Goal: Information Seeking & Learning: Learn about a topic

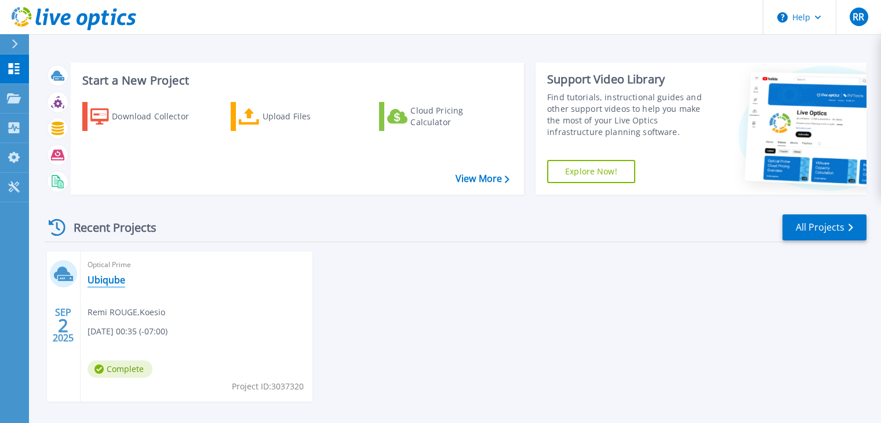
click at [113, 279] on link "Ubiqube" at bounding box center [107, 280] width 38 height 12
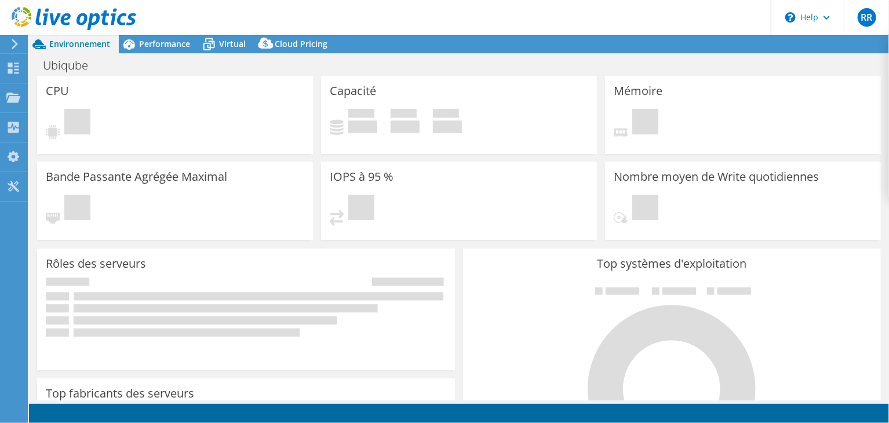
select select "EUFrankfurt"
select select "USD"
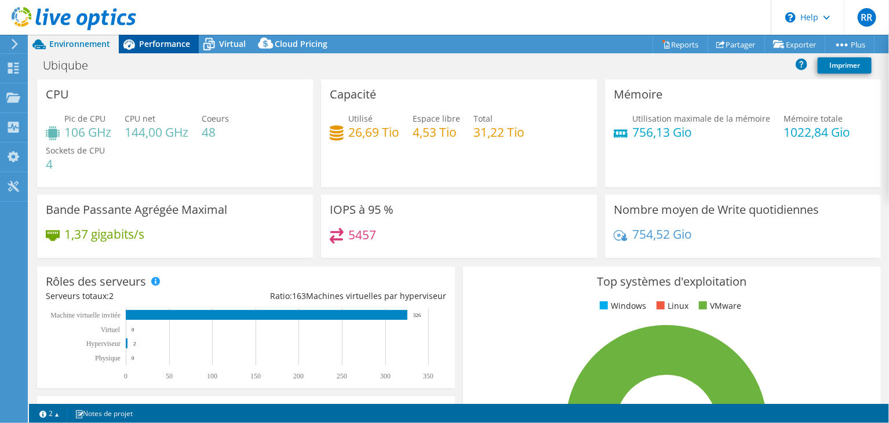
click at [169, 43] on span "Performance" at bounding box center [164, 43] width 51 height 11
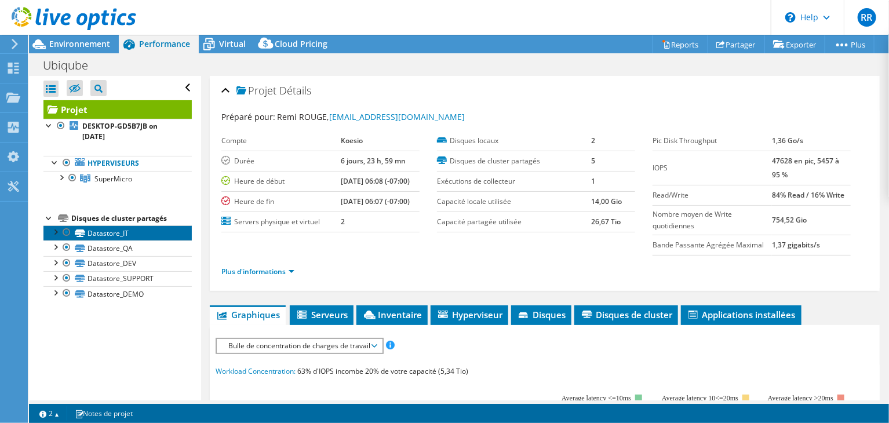
click at [116, 236] on link "Datastore_IT" at bounding box center [117, 232] width 148 height 15
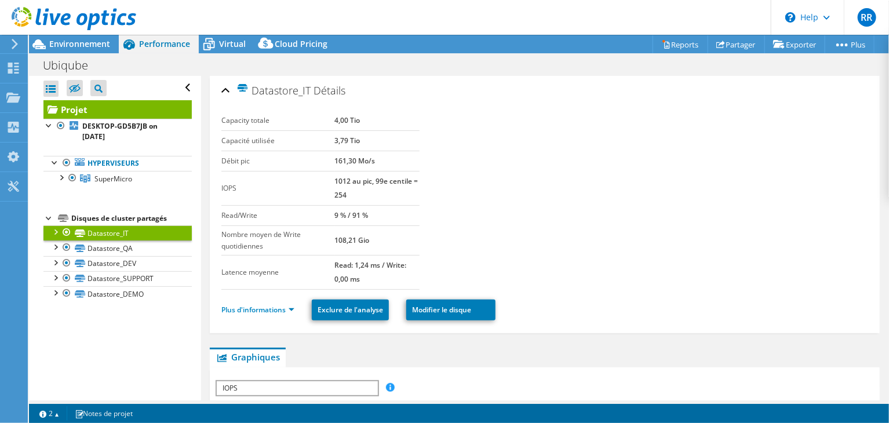
scroll to position [26, 0]
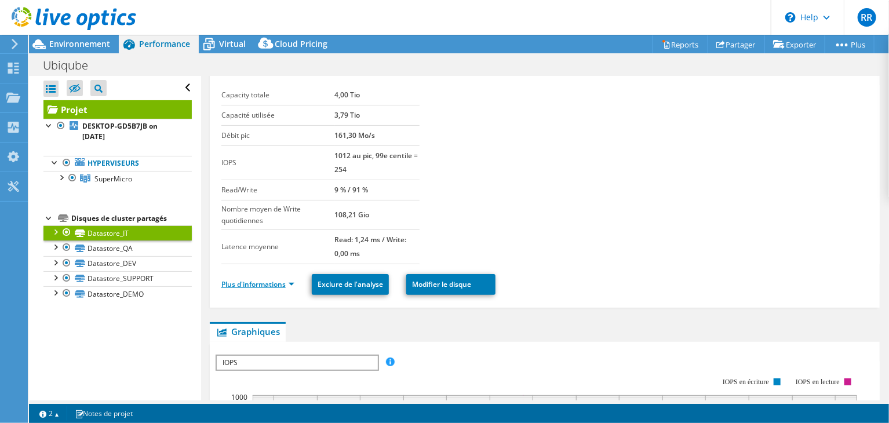
click at [280, 282] on link "Plus d'informations" at bounding box center [257, 284] width 73 height 10
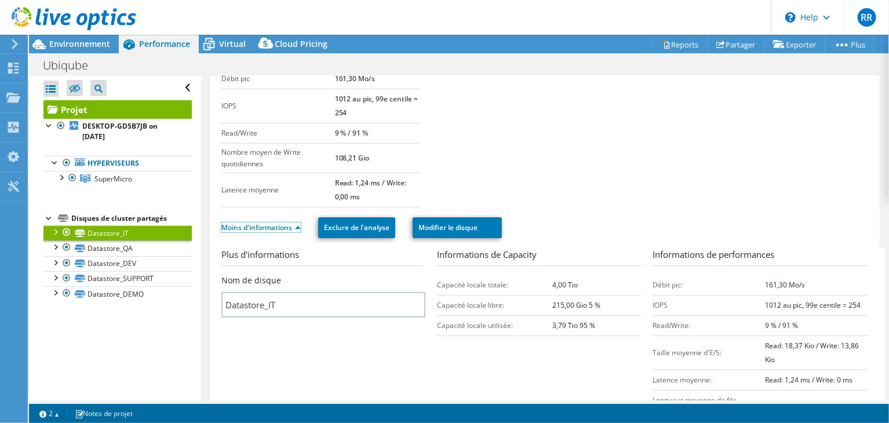
scroll to position [0, 0]
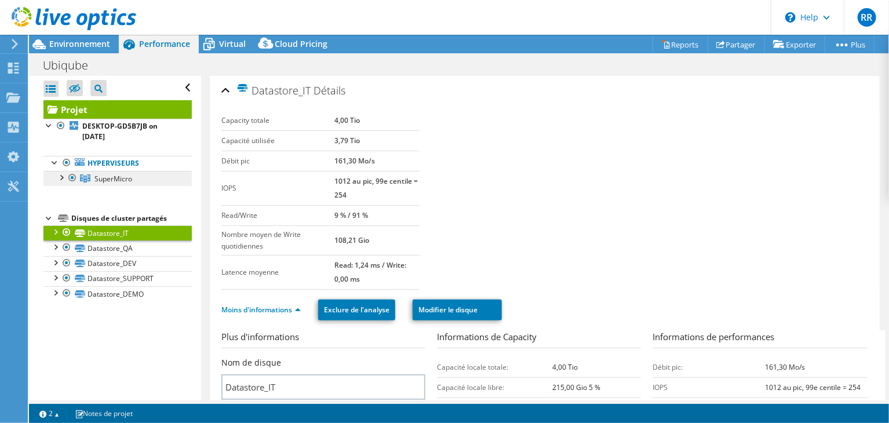
click at [123, 177] on span "SuperMicro" at bounding box center [113, 179] width 38 height 10
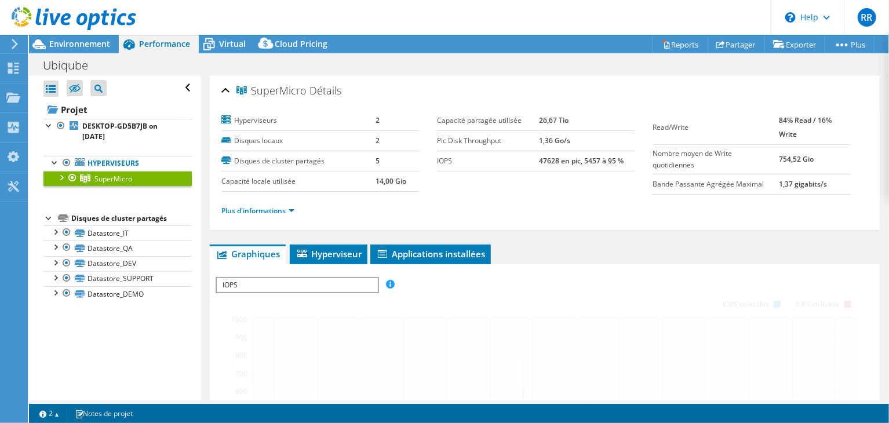
click at [59, 176] on div at bounding box center [61, 177] width 12 height 12
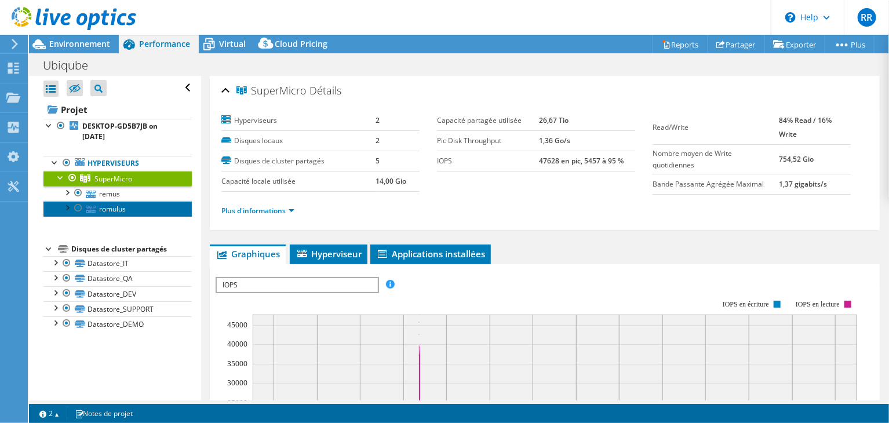
click at [106, 208] on link "romulus" at bounding box center [117, 208] width 148 height 15
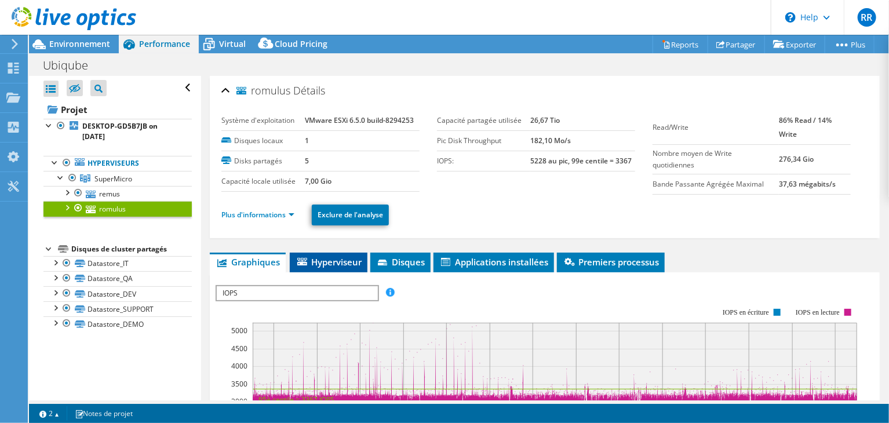
click at [338, 268] on li "Hyperviseur" at bounding box center [329, 263] width 78 height 20
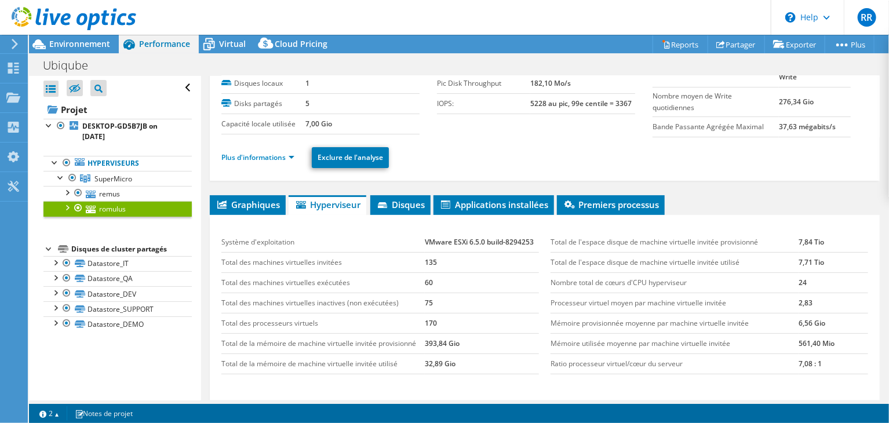
scroll to position [58, 0]
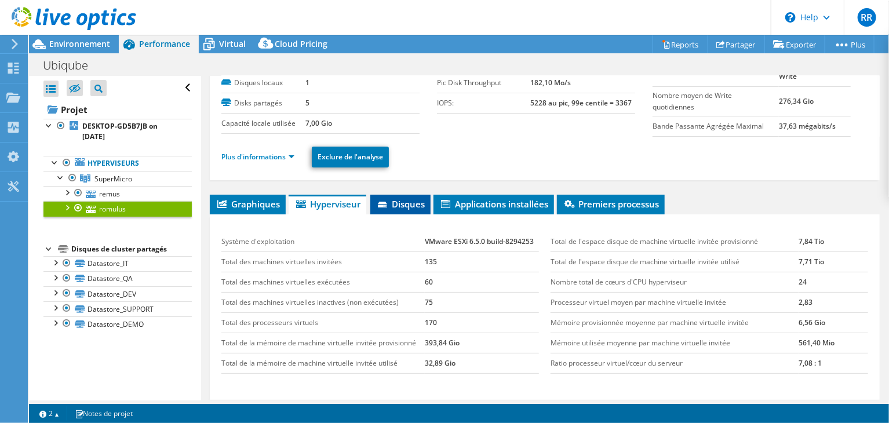
click at [419, 201] on span "Disques" at bounding box center [400, 204] width 49 height 12
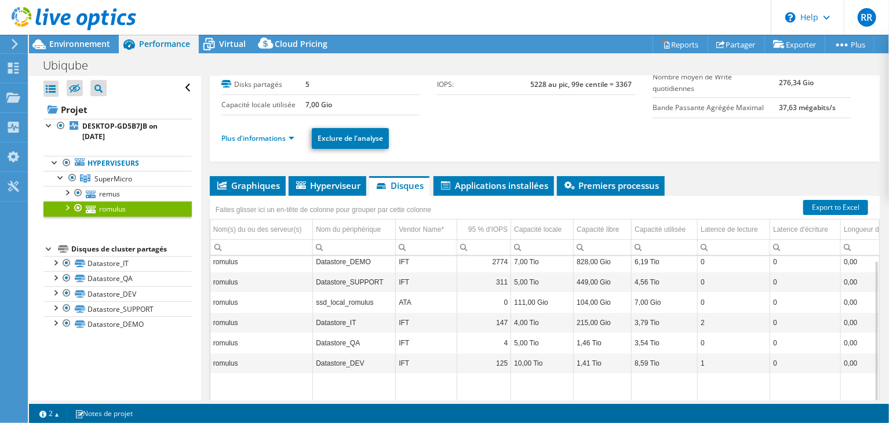
scroll to position [78, 0]
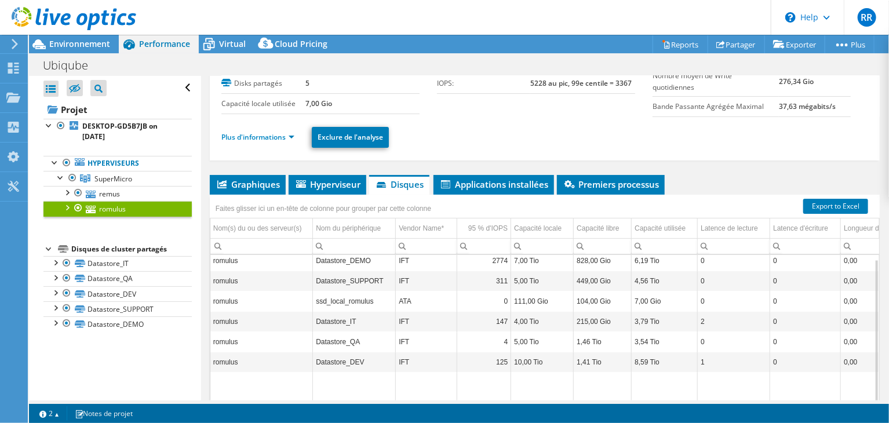
click at [403, 318] on td "IFT" at bounding box center [426, 322] width 61 height 20
copy td "IFT"
click at [402, 256] on td "IFT" at bounding box center [426, 261] width 61 height 20
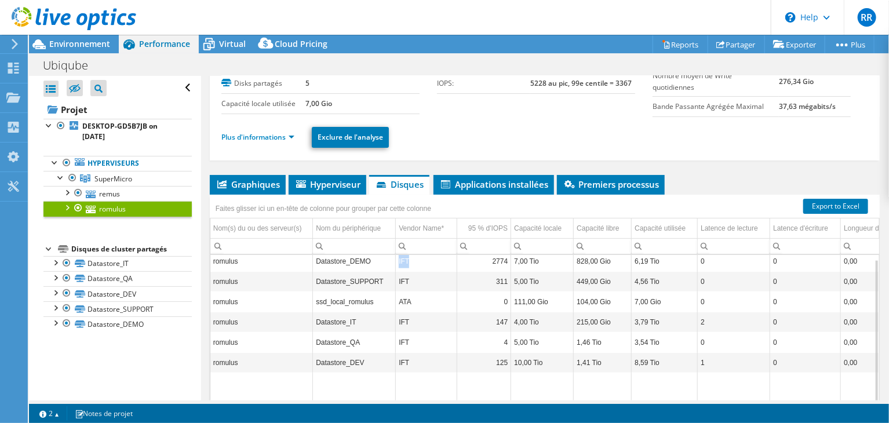
copy td "IFT"
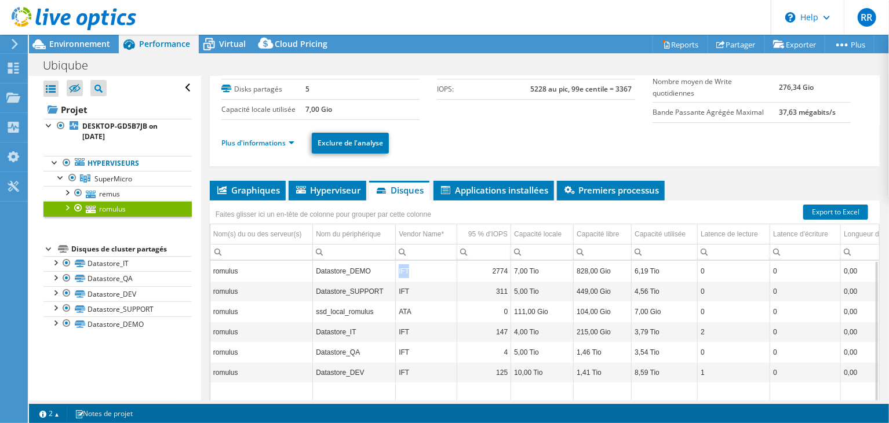
scroll to position [161, 0]
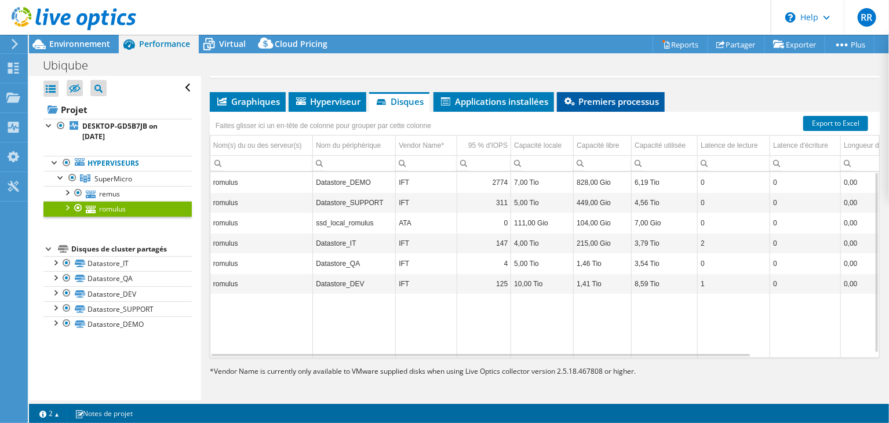
click at [588, 99] on span "Premiers processus" at bounding box center [611, 102] width 96 height 12
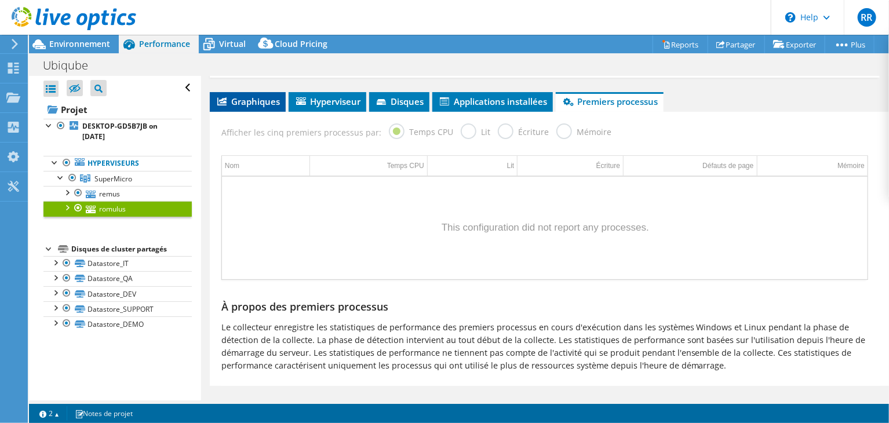
click at [254, 97] on span "Graphiques" at bounding box center [248, 102] width 64 height 12
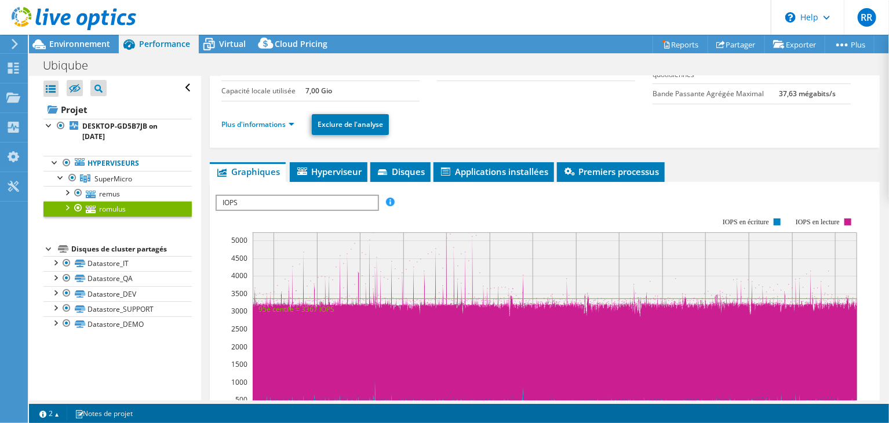
scroll to position [90, 0]
click at [336, 173] on span "Hyperviseur" at bounding box center [329, 172] width 66 height 12
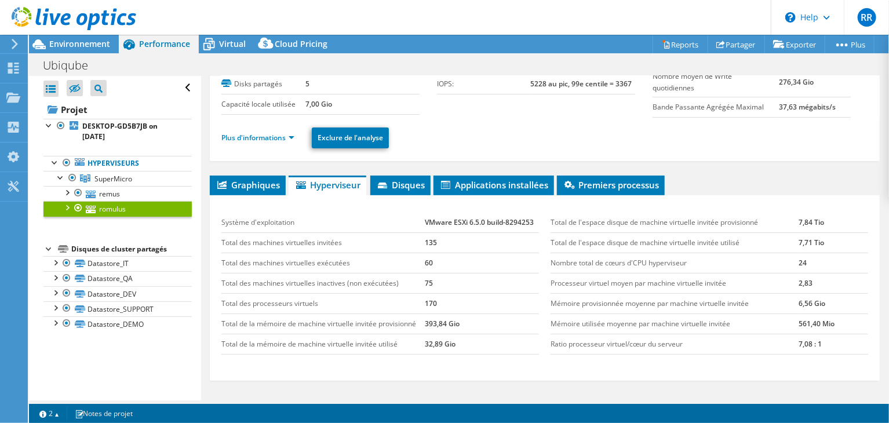
scroll to position [74, 0]
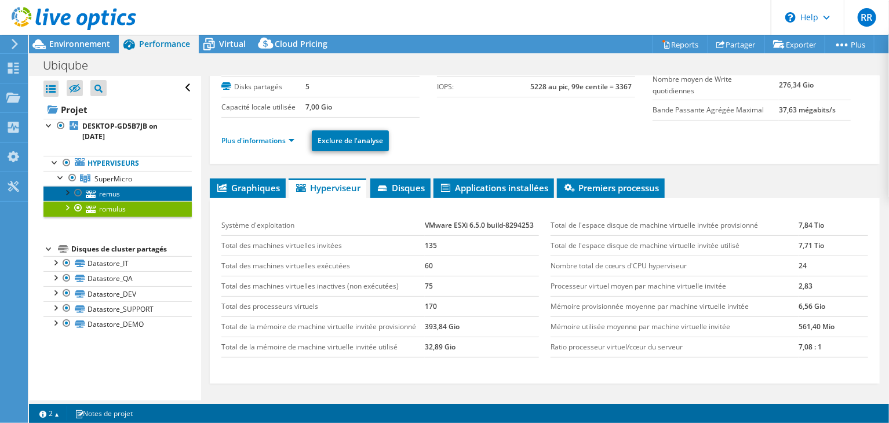
click at [115, 190] on link "remus" at bounding box center [117, 193] width 148 height 15
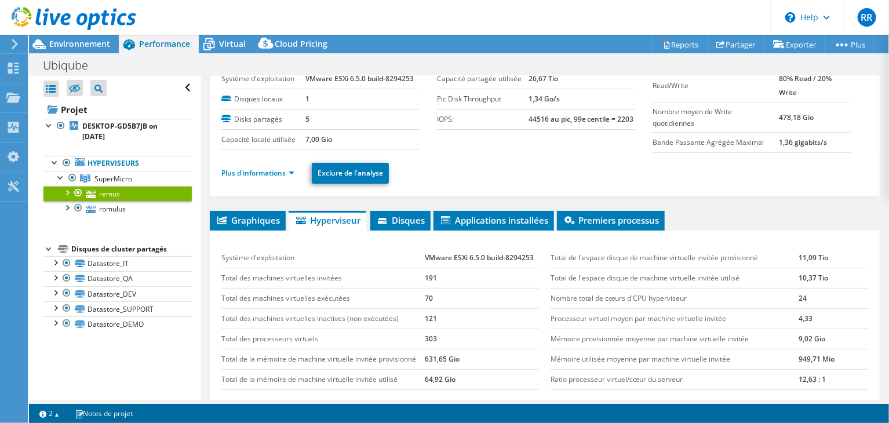
scroll to position [0, 0]
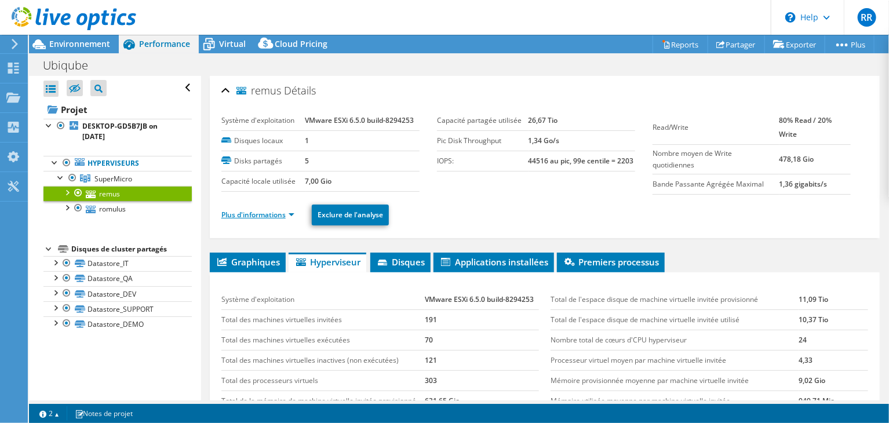
click at [273, 210] on link "Plus d'informations" at bounding box center [257, 215] width 73 height 10
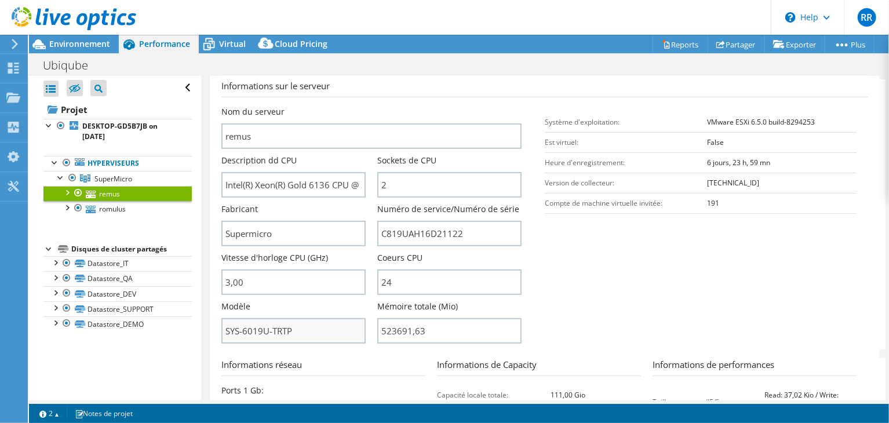
scroll to position [164, 0]
drag, startPoint x: 475, startPoint y: 239, endPoint x: 325, endPoint y: 243, distance: 150.2
click at [325, 107] on div "Nom du serveur remus Description dd CPU Intel(R) Xeon(R) Gold 6136 CPU @ 3.00GH…" at bounding box center [377, 107] width 312 height 0
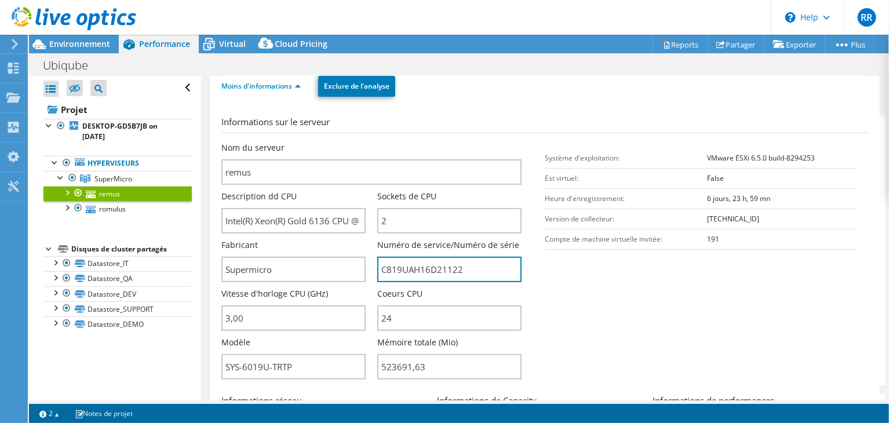
scroll to position [131, 0]
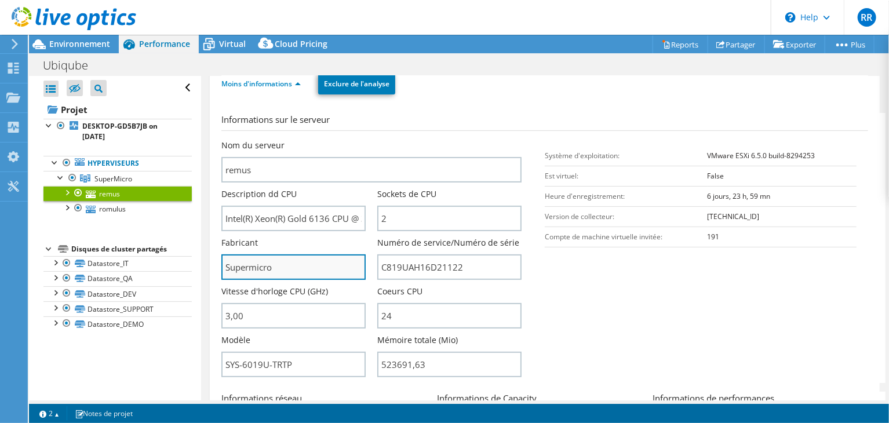
click at [308, 272] on input "Supermicro" at bounding box center [293, 267] width 144 height 26
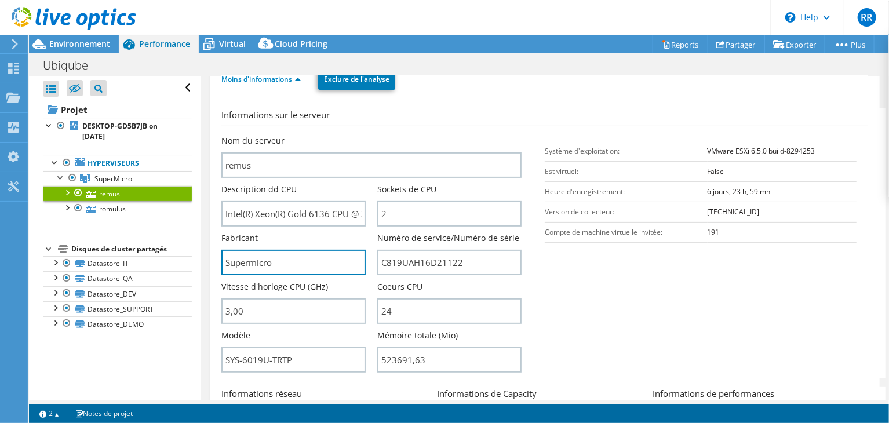
scroll to position [134, 0]
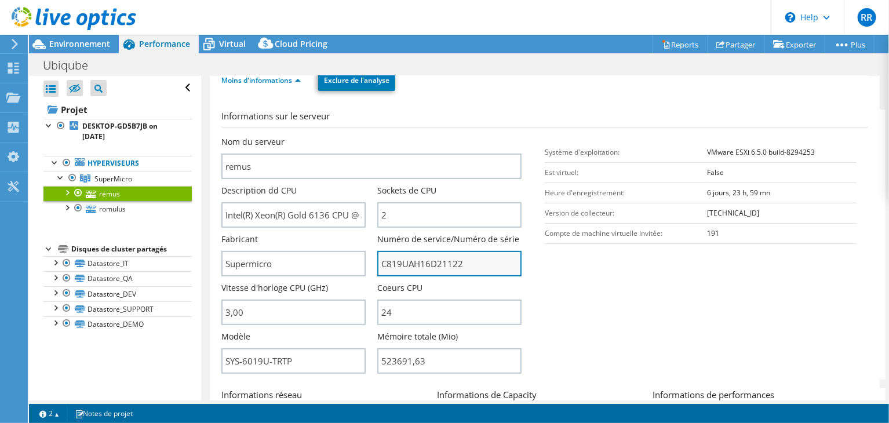
click at [421, 256] on input "C819UAH16D21122" at bounding box center [449, 264] width 144 height 26
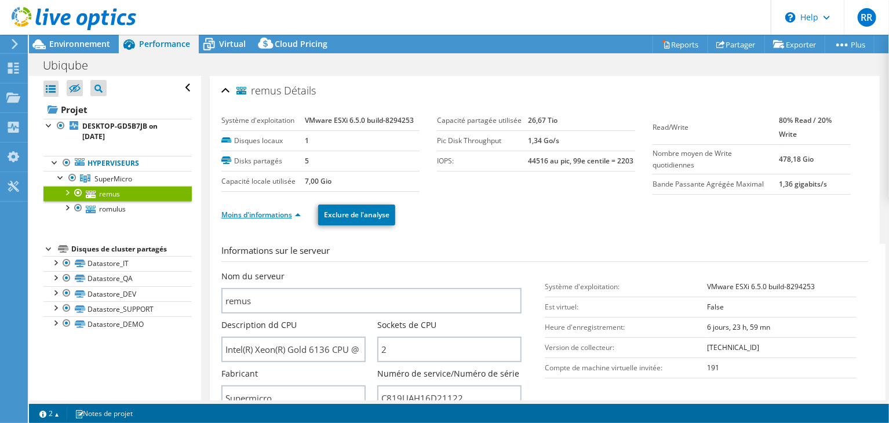
click at [259, 212] on link "Moins d'informations" at bounding box center [260, 215] width 79 height 10
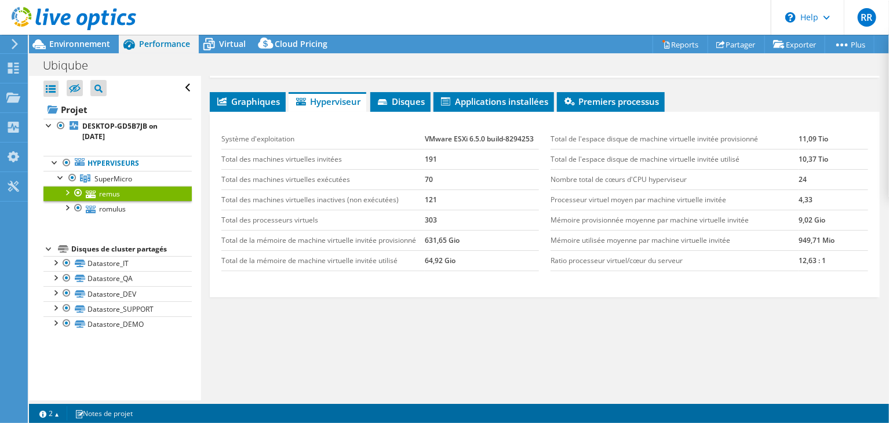
scroll to position [116, 0]
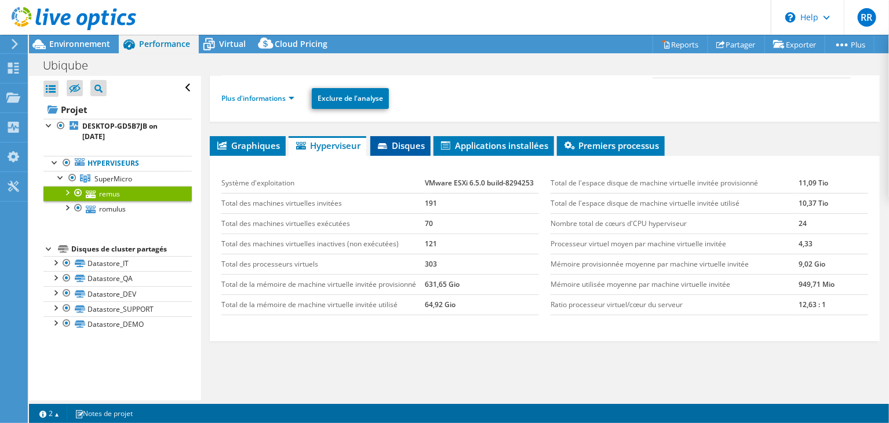
click at [389, 143] on icon at bounding box center [384, 147] width 12 height 8
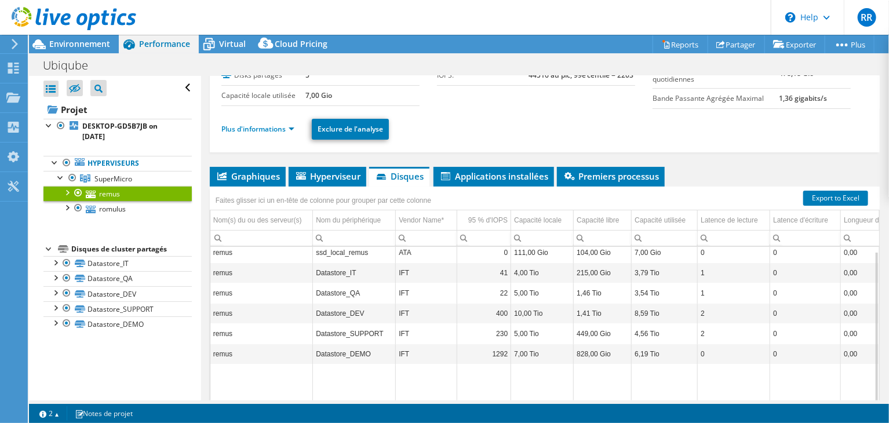
scroll to position [83, 0]
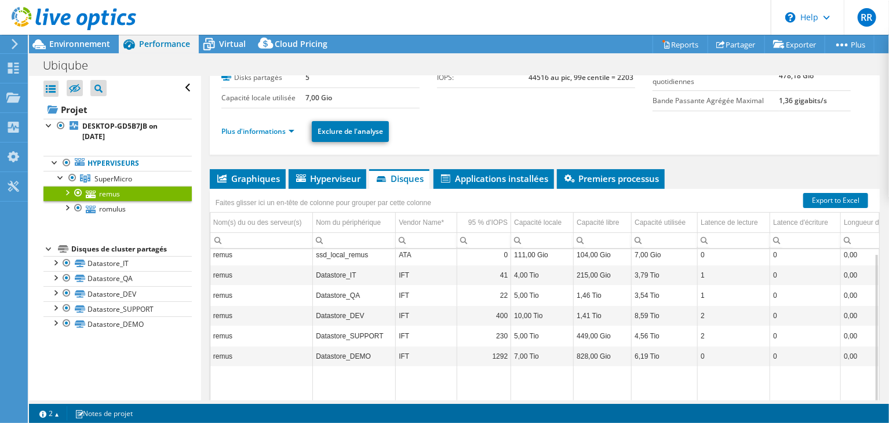
click at [356, 257] on td "ssd_local_remus" at bounding box center [354, 255] width 83 height 20
click at [289, 275] on td "remus" at bounding box center [261, 275] width 103 height 20
click at [423, 271] on td "IFT" at bounding box center [426, 275] width 61 height 20
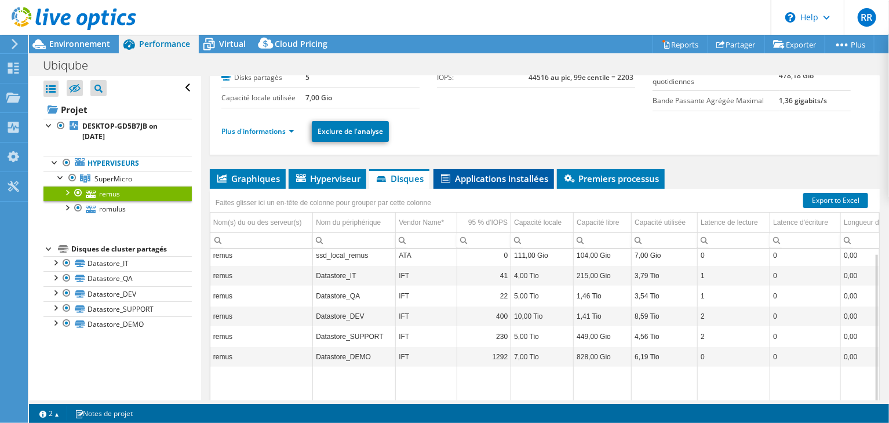
click at [527, 174] on span "Applications installées" at bounding box center [493, 179] width 109 height 12
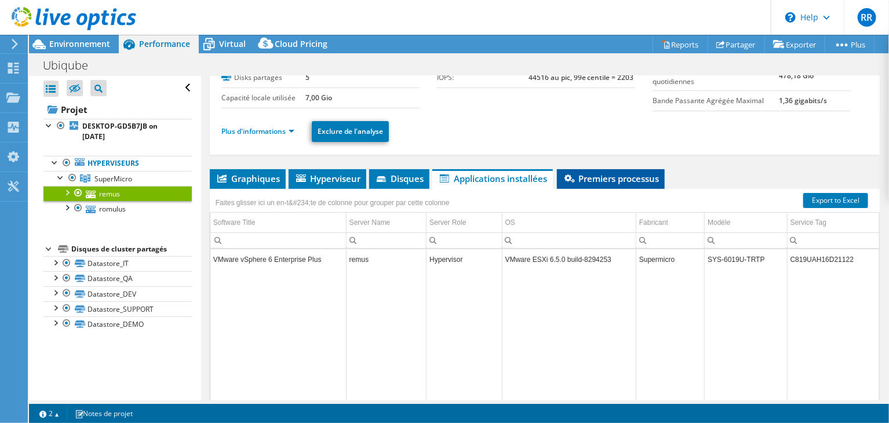
click at [605, 183] on span "Premiers processus" at bounding box center [611, 179] width 96 height 12
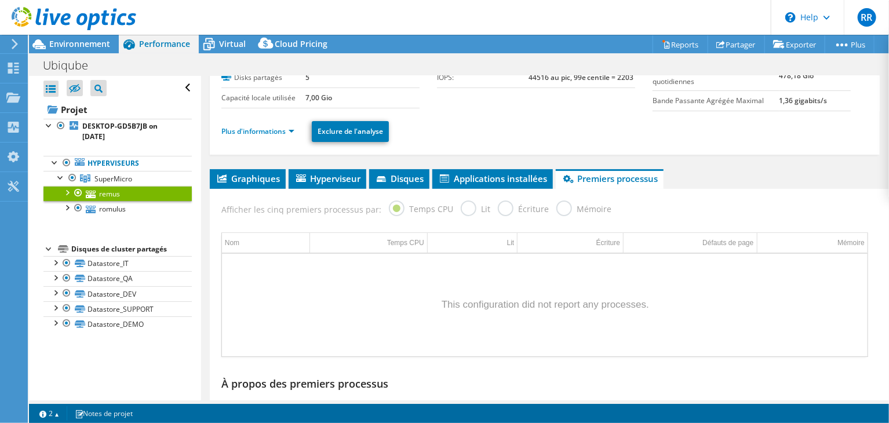
click at [254, 189] on div "Afficher les cinq premiers processus par: Temps CPU Lit Écriture Mémoire" at bounding box center [545, 208] width 658 height 38
click at [261, 178] on span "Graphiques" at bounding box center [248, 179] width 64 height 12
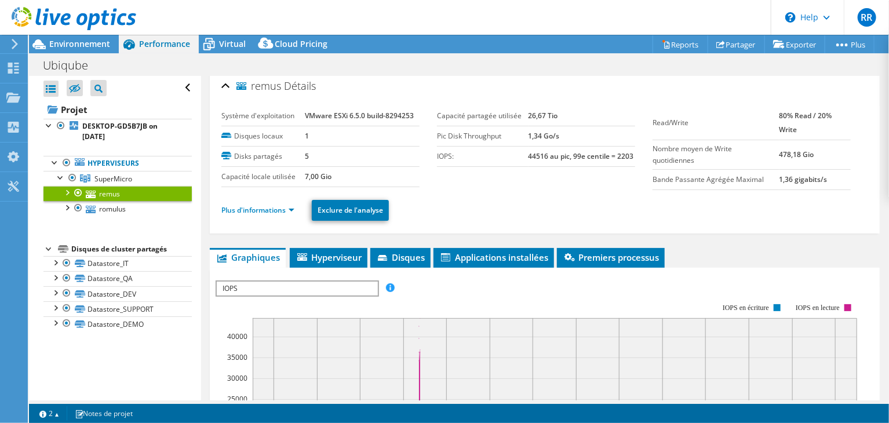
scroll to position [0, 0]
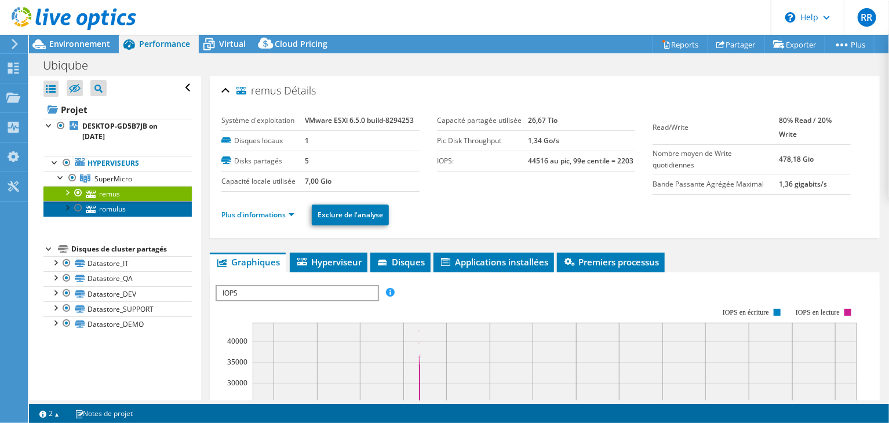
click at [124, 203] on link "romulus" at bounding box center [117, 208] width 148 height 15
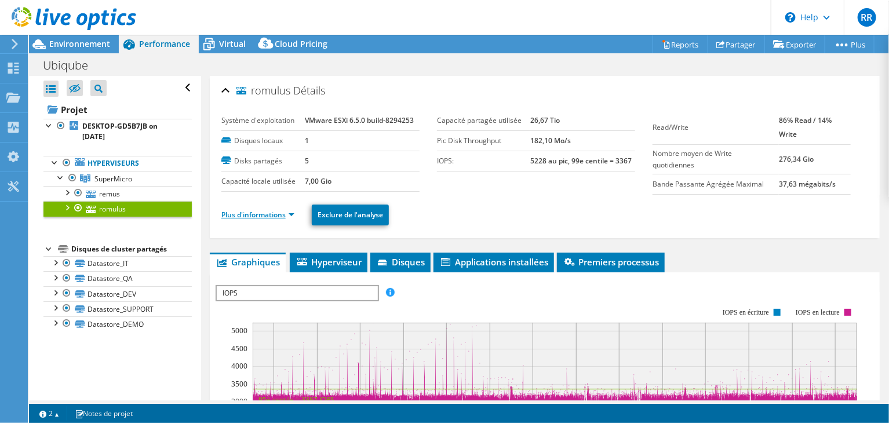
click at [279, 217] on link "Plus d'informations" at bounding box center [257, 215] width 73 height 10
